Goal: Transaction & Acquisition: Download file/media

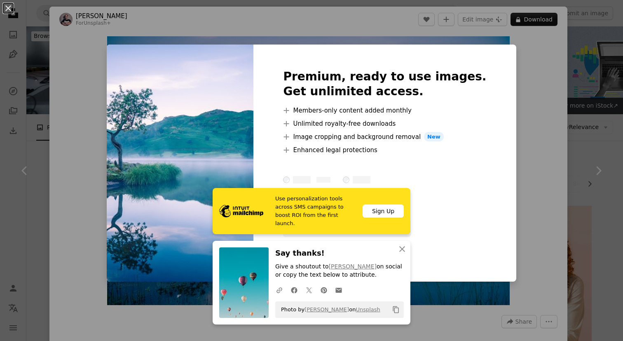
scroll to position [926, 0]
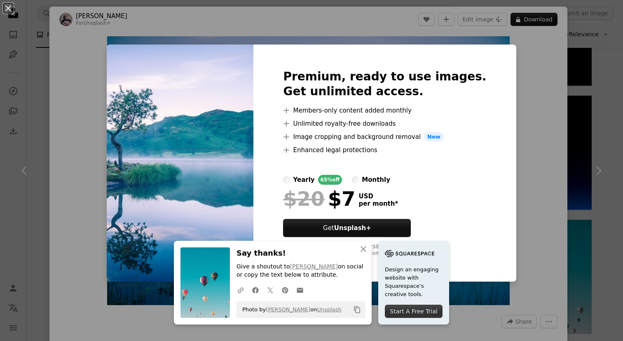
click at [533, 207] on div "An X shape Premium, ready to use images. Get unlimited access. A plus sign Memb…" at bounding box center [311, 170] width 623 height 341
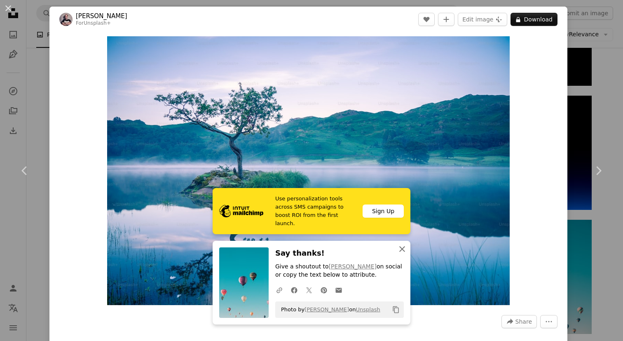
click at [399, 245] on icon "An X shape" at bounding box center [402, 249] width 10 height 10
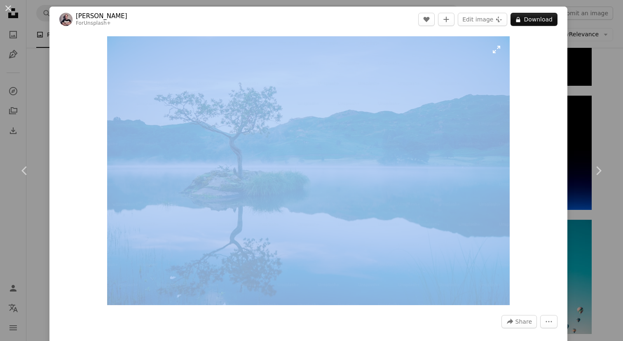
drag, startPoint x: 153, startPoint y: 24, endPoint x: 148, endPoint y: 142, distance: 117.5
click at [150, 145] on div "Jonny Gios For Unsplash+ A heart A plus sign Edit image Plus sign for Unsplash+…" at bounding box center [308, 209] width 518 height 404
click at [552, 318] on icon "More Actions" at bounding box center [548, 321] width 7 height 7
click at [529, 226] on dialog "An X shape Chevron left Chevron right Jonny Gios For Unsplash+ A heart A plus s…" at bounding box center [311, 170] width 623 height 341
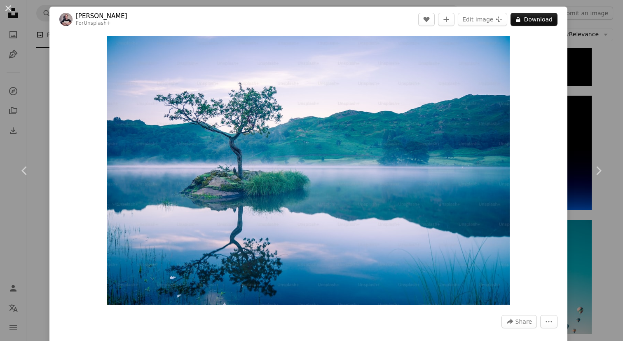
click at [603, 75] on div "An X shape Chevron left Chevron right Jonny Gios For Unsplash+ A heart A plus s…" at bounding box center [311, 170] width 623 height 341
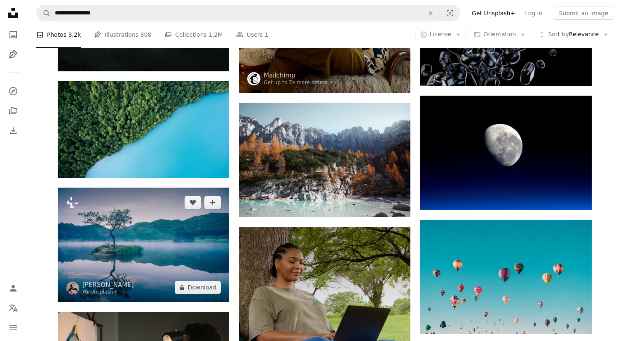
click at [199, 187] on img at bounding box center [143, 244] width 171 height 114
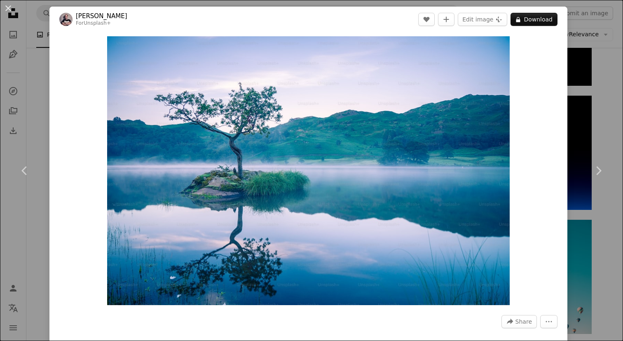
click at [602, 72] on div "An X shape Chevron left Chevron right Jonny Gios For Unsplash+ A heart A plus s…" at bounding box center [311, 170] width 623 height 341
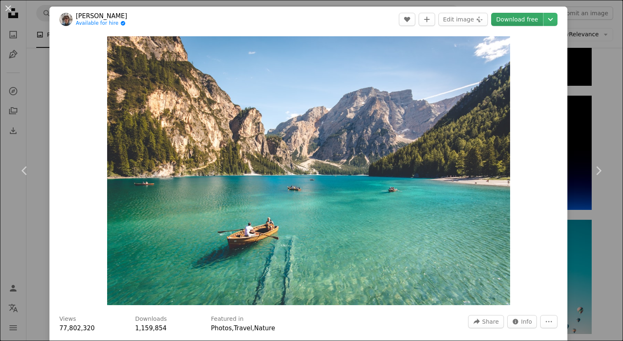
click at [516, 23] on link "Download free" at bounding box center [517, 19] width 52 height 13
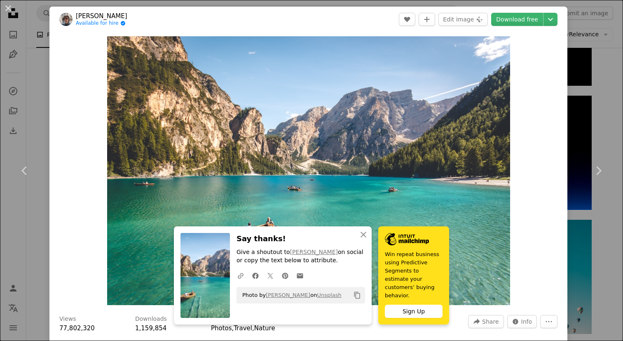
click at [611, 70] on div "An X shape Chevron left Chevron right [PERSON_NAME] Available for hire A checkm…" at bounding box center [311, 170] width 623 height 341
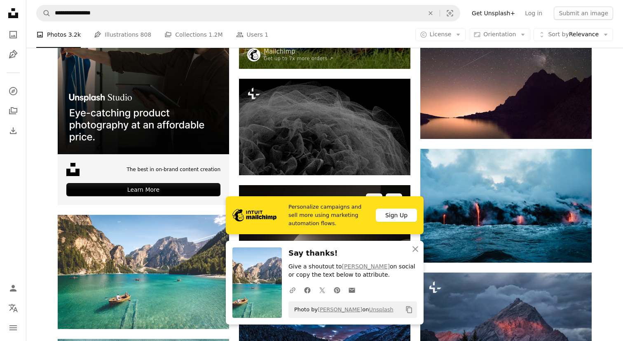
scroll to position [1268, 0]
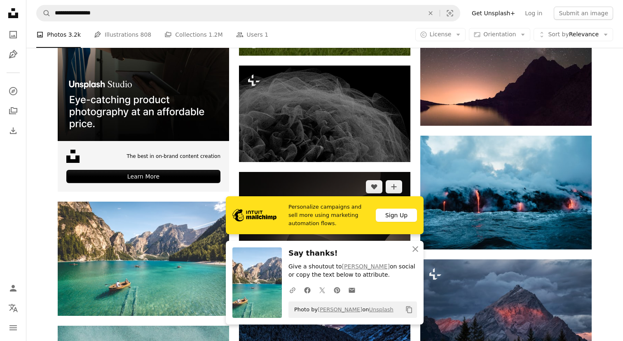
click at [333, 172] on img at bounding box center [324, 229] width 171 height 114
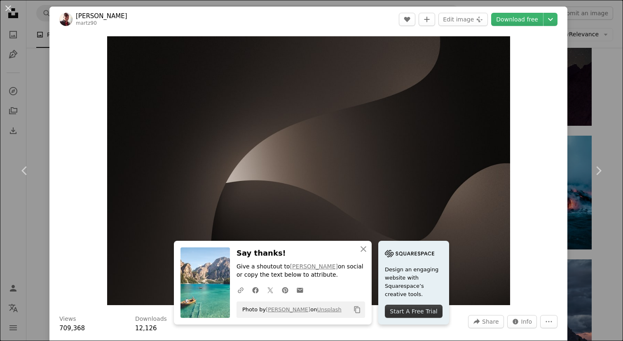
click at [600, 57] on div "An X shape Chevron left Chevron right [PERSON_NAME] martz90 A heart A plus sign…" at bounding box center [311, 170] width 623 height 341
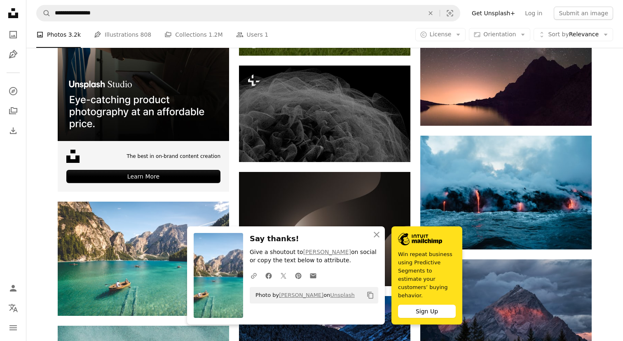
scroll to position [1283, 0]
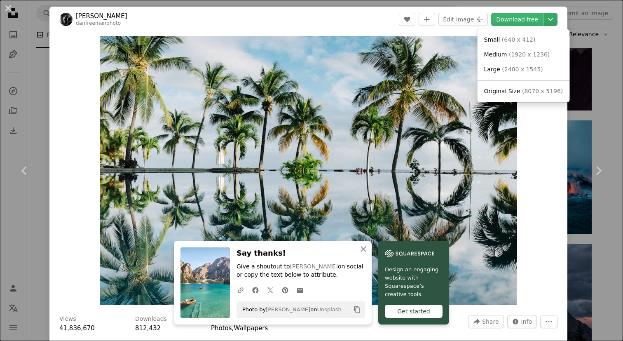
click at [557, 21] on icon "Chevron down" at bounding box center [550, 19] width 13 height 10
click at [606, 71] on dialog "An X shape Chevron left Chevron right [PERSON_NAME] danfreemanphoto A heart A p…" at bounding box center [311, 170] width 623 height 341
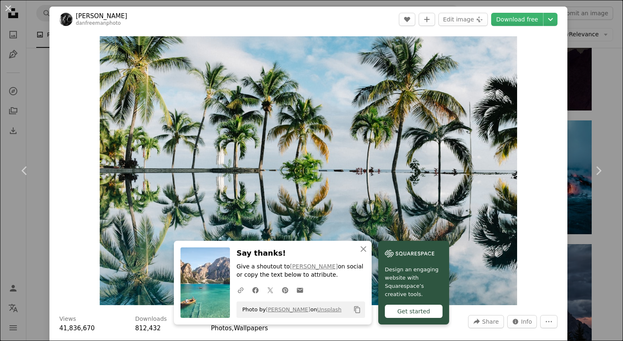
click at [614, 75] on div "An X shape Chevron left Chevron right [PERSON_NAME] danfreemanphoto A heart A p…" at bounding box center [311, 170] width 623 height 341
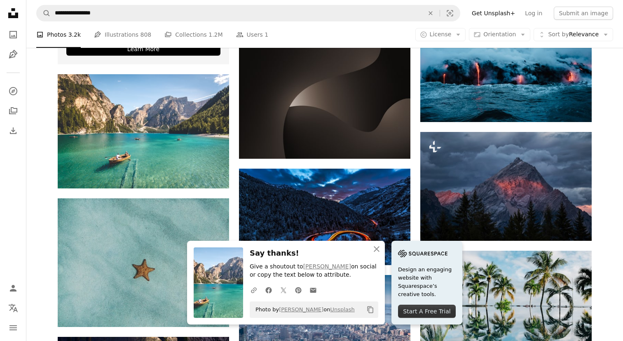
scroll to position [1398, 0]
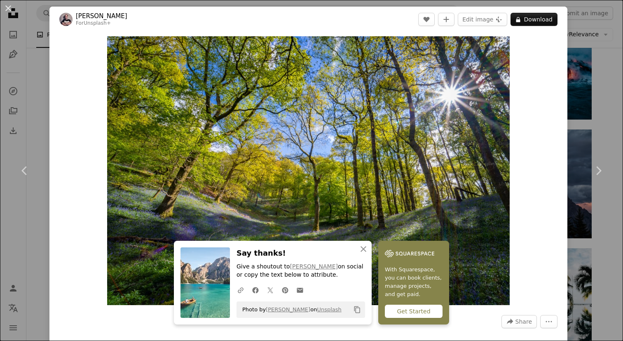
click at [615, 110] on div "An X shape Chevron left Chevron right [PERSON_NAME] For Unsplash+ A heart A plu…" at bounding box center [311, 170] width 623 height 341
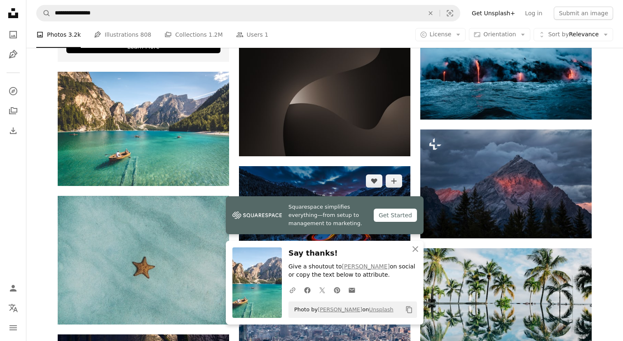
click at [301, 166] on img at bounding box center [324, 214] width 171 height 96
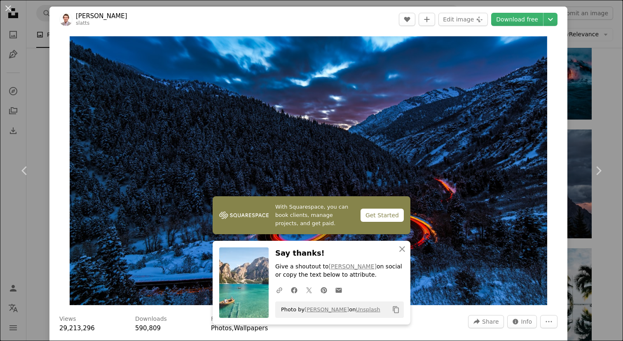
click at [610, 124] on div "An X shape Chevron left Chevron right [PERSON_NAME] slatts A heart A plus sign …" at bounding box center [311, 170] width 623 height 341
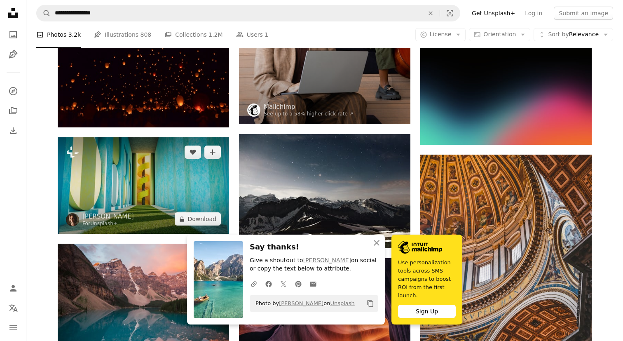
scroll to position [1822, 0]
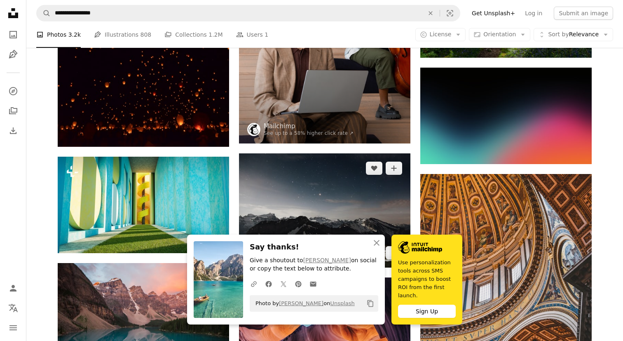
click at [301, 153] on img at bounding box center [324, 210] width 171 height 114
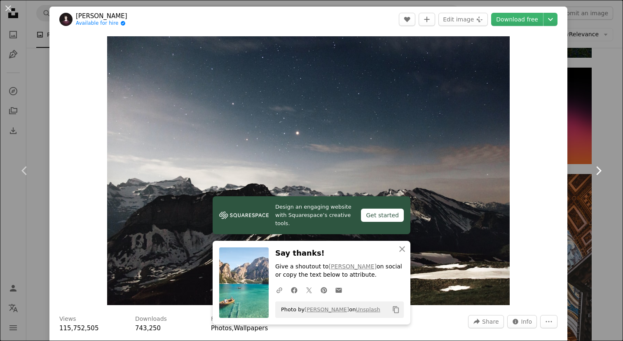
click at [619, 136] on link "Chevron right" at bounding box center [597, 170] width 49 height 79
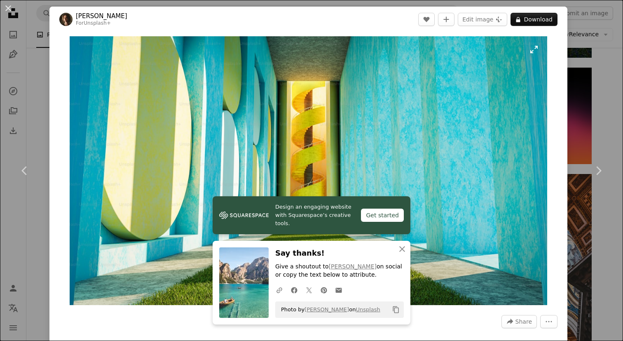
scroll to position [16, 0]
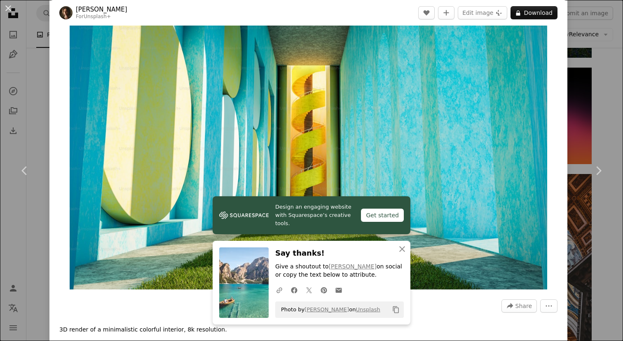
click at [607, 93] on div "An X shape Chevron left Chevron right [PERSON_NAME] For Unsplash+ A heart A plu…" at bounding box center [311, 170] width 623 height 341
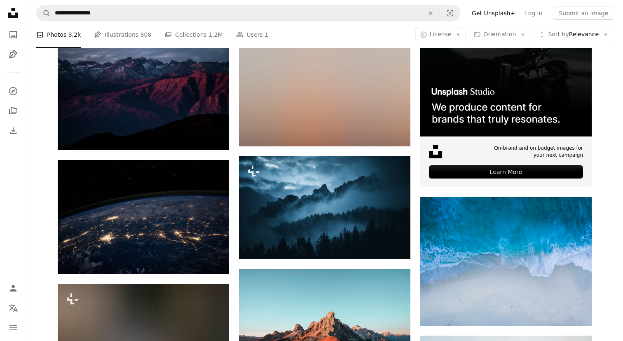
scroll to position [2297, 0]
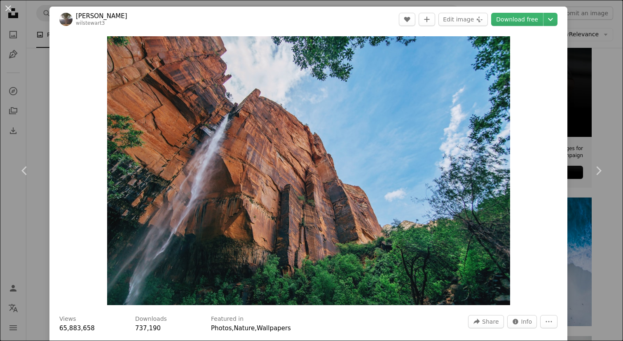
click at [606, 112] on div "An X shape Chevron left Chevron right [PERSON_NAME] wilstewart3 A heart A plus …" at bounding box center [311, 170] width 623 height 341
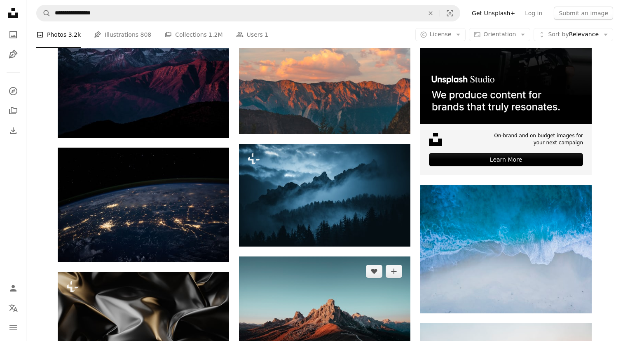
scroll to position [2313, 0]
